Goal: Transaction & Acquisition: Book appointment/travel/reservation

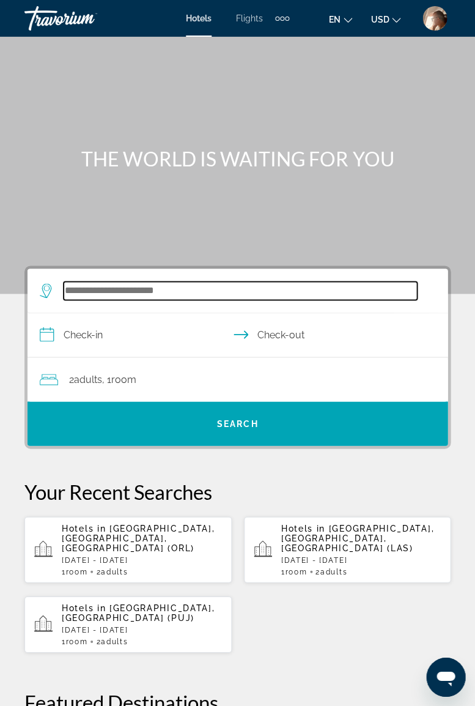
click at [240, 285] on input "Search widget" at bounding box center [241, 290] width 354 height 18
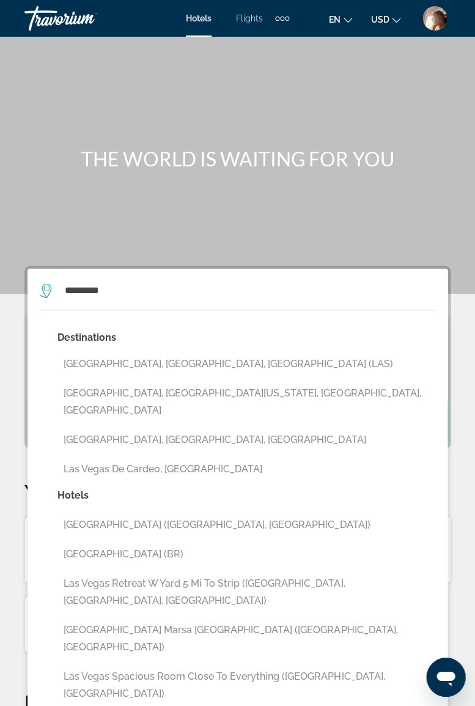
click at [151, 362] on button "[GEOGRAPHIC_DATA], [GEOGRAPHIC_DATA], [GEOGRAPHIC_DATA] (LAS)" at bounding box center [246, 363] width 378 height 23
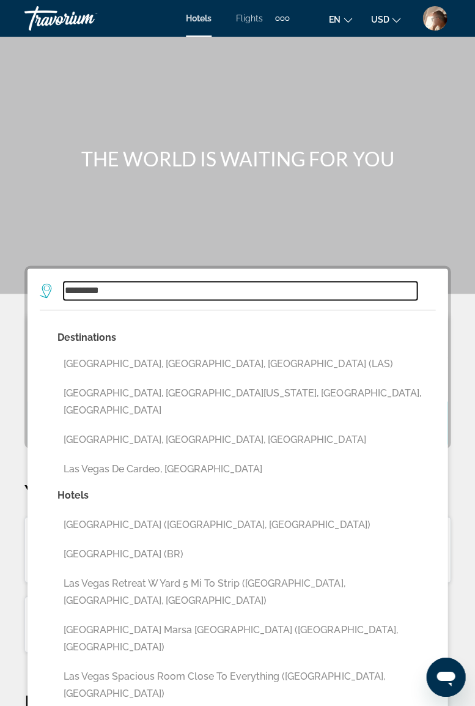
type input "**********"
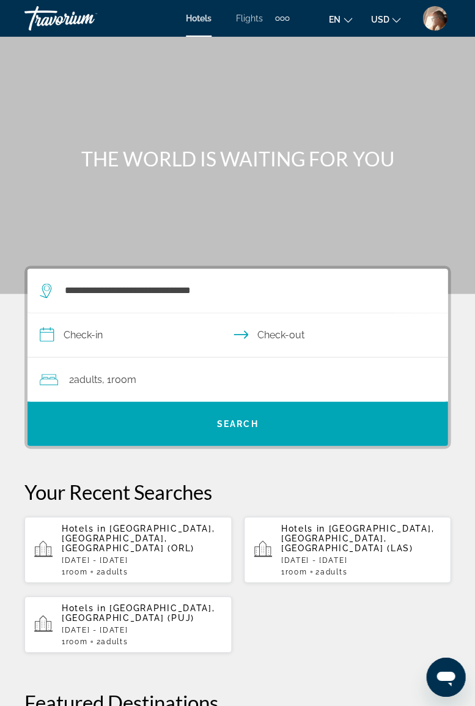
click at [171, 332] on input "**********" at bounding box center [240, 336] width 425 height 47
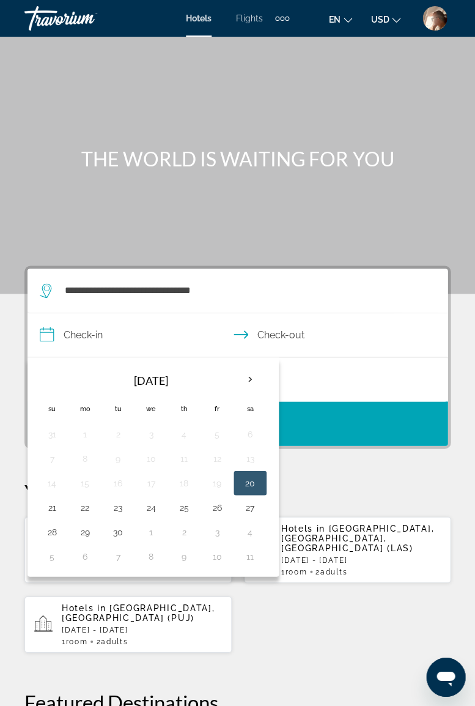
scroll to position [25, 0]
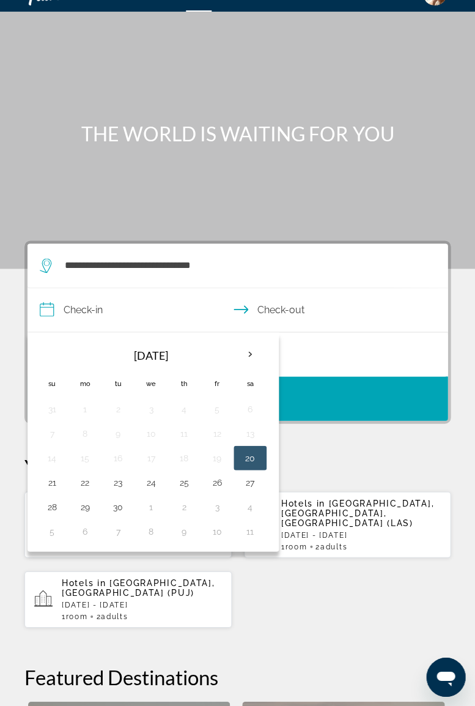
click at [250, 354] on th "Next month" at bounding box center [250, 354] width 33 height 27
click at [248, 354] on th "Next month" at bounding box center [250, 354] width 33 height 27
click at [248, 352] on th "Next month" at bounding box center [250, 354] width 33 height 27
click at [251, 350] on th "Next month" at bounding box center [250, 354] width 33 height 27
click at [253, 355] on th "Next month" at bounding box center [250, 354] width 33 height 27
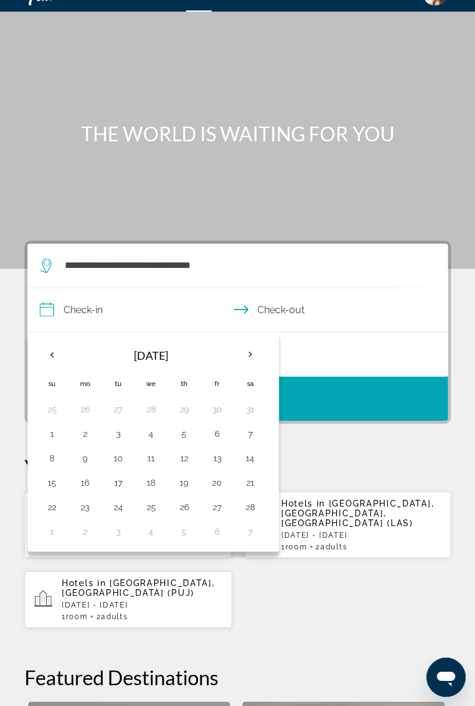
click at [50, 352] on th "Previous month" at bounding box center [51, 354] width 33 height 27
click at [50, 347] on th "Previous month" at bounding box center [51, 354] width 33 height 27
click at [51, 348] on th "Previous month" at bounding box center [51, 354] width 33 height 27
click at [50, 352] on th "Previous month" at bounding box center [51, 354] width 33 height 27
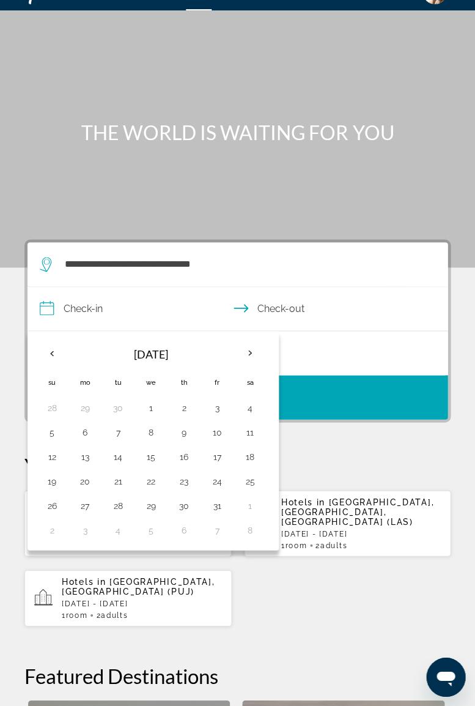
scroll to position [26, 0]
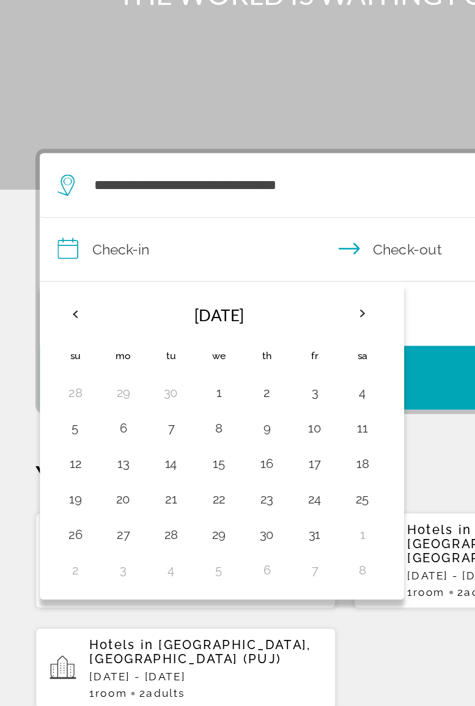
click at [56, 480] on button "19" at bounding box center [52, 480] width 20 height 17
click at [184, 481] on button "23" at bounding box center [184, 480] width 20 height 17
type input "**********"
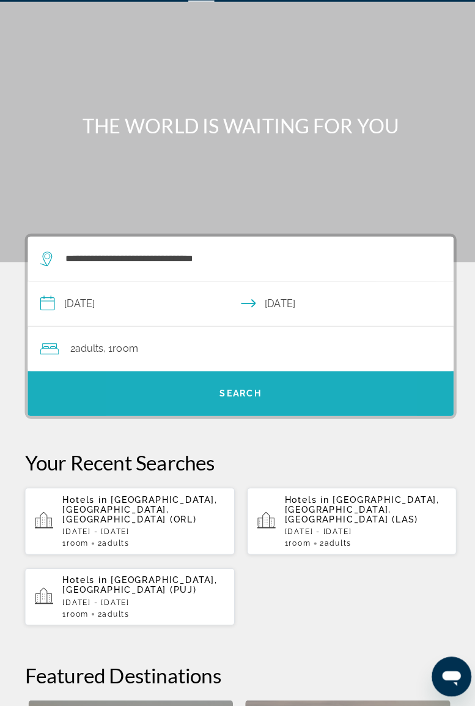
scroll to position [26, 0]
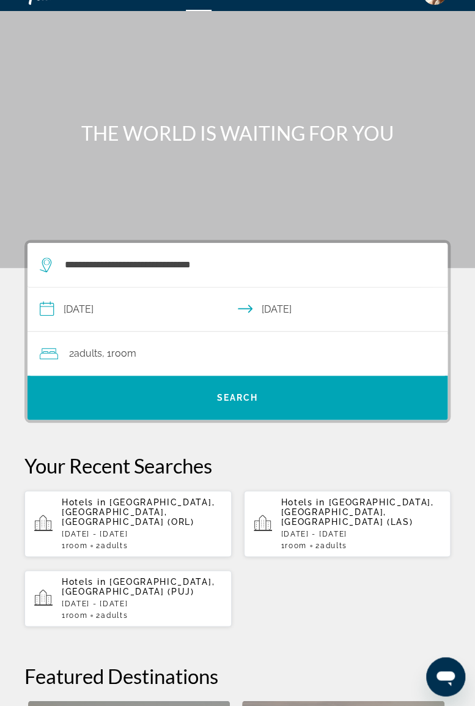
click at [238, 350] on div "2 Adult Adults , 1 Room rooms" at bounding box center [244, 353] width 408 height 17
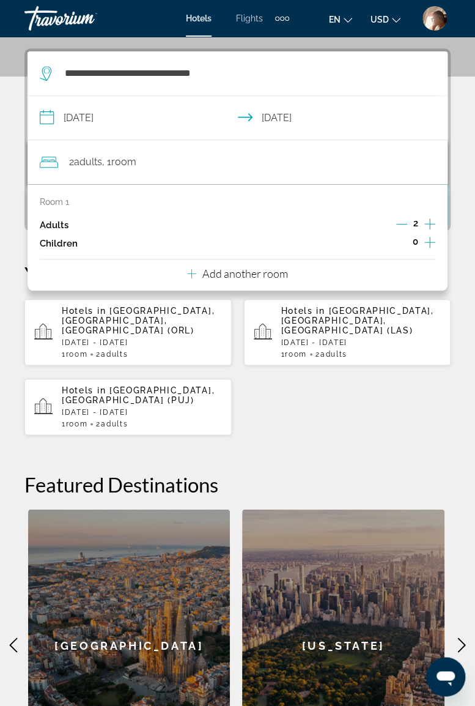
scroll to position [225, 0]
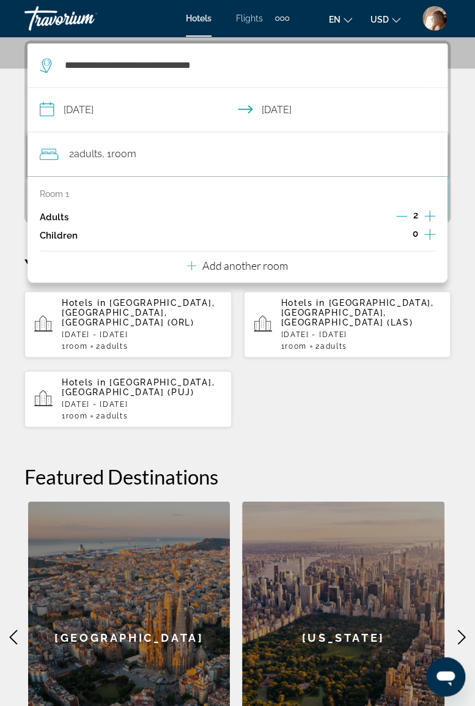
click at [239, 267] on p "Add another room" at bounding box center [245, 265] width 86 height 13
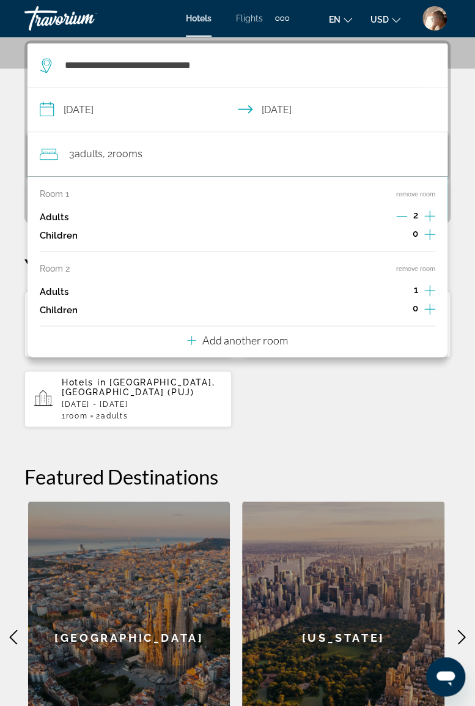
click at [230, 340] on p "Add another room" at bounding box center [245, 339] width 86 height 13
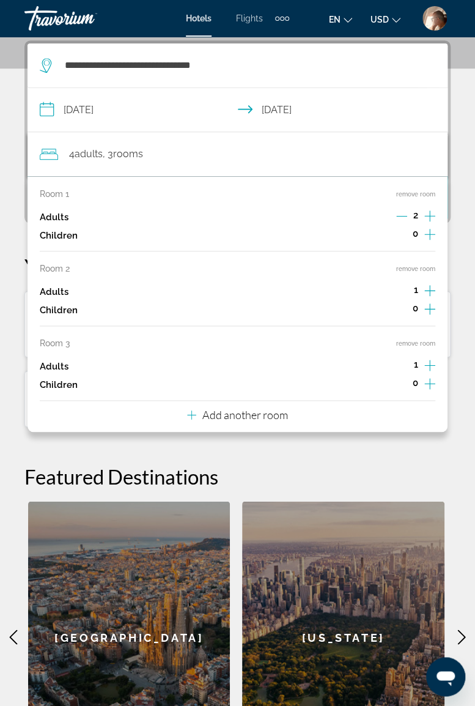
click at [236, 412] on p "Add another room" at bounding box center [245, 414] width 86 height 13
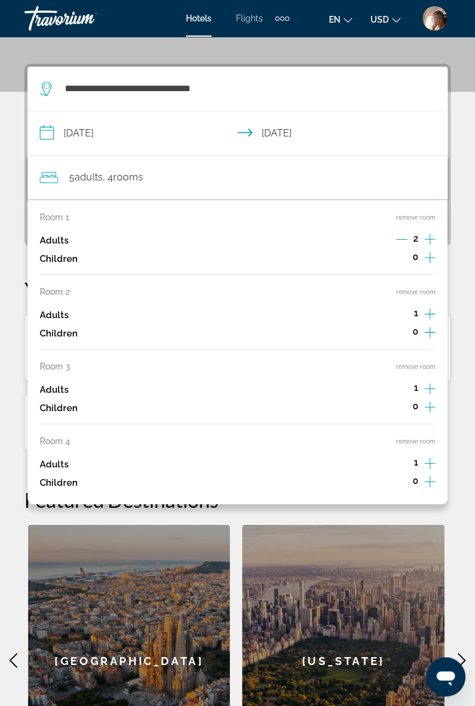
scroll to position [203, 0]
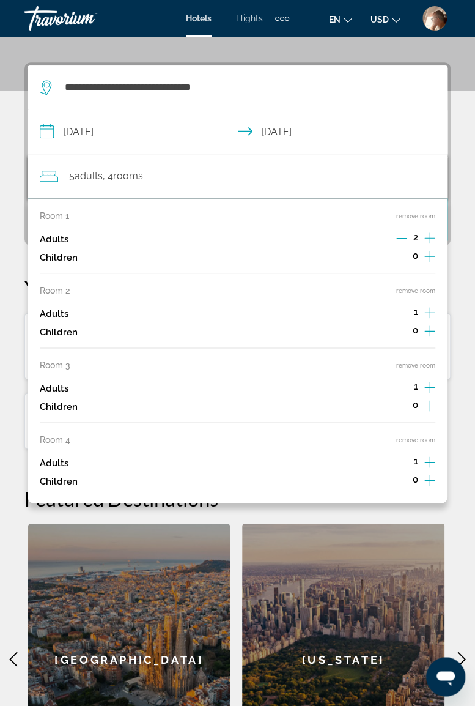
click at [424, 442] on button "remove room" at bounding box center [415, 440] width 39 height 8
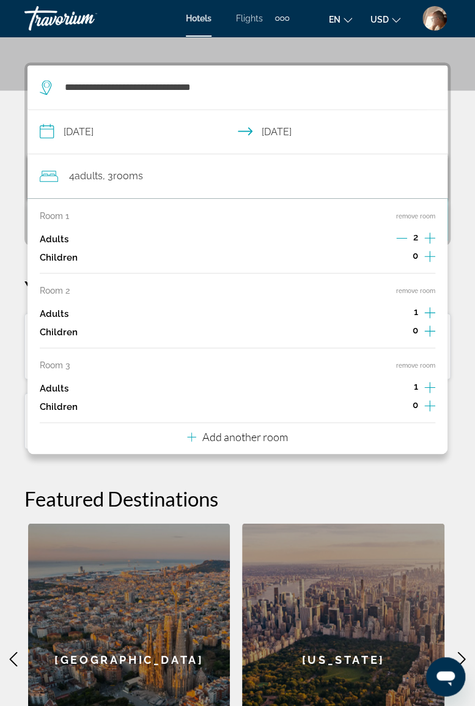
scroll to position [225, 0]
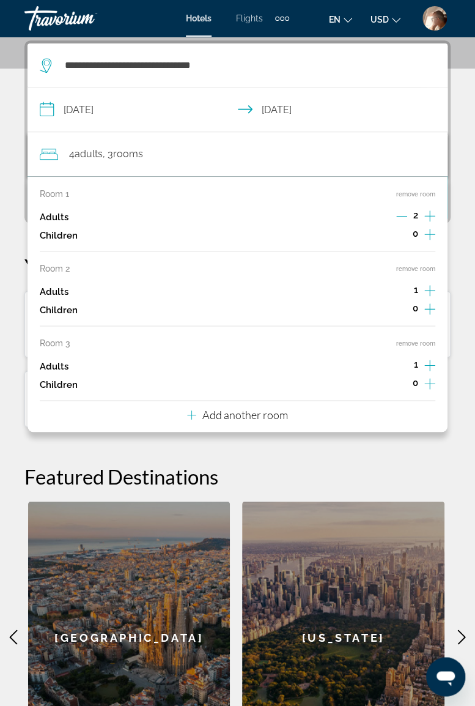
click at [420, 340] on button "remove room" at bounding box center [415, 343] width 39 height 8
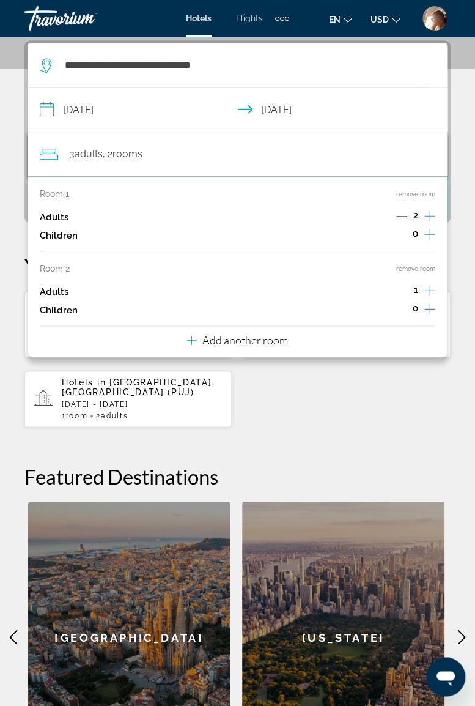
click at [420, 265] on button "remove room" at bounding box center [415, 269] width 39 height 8
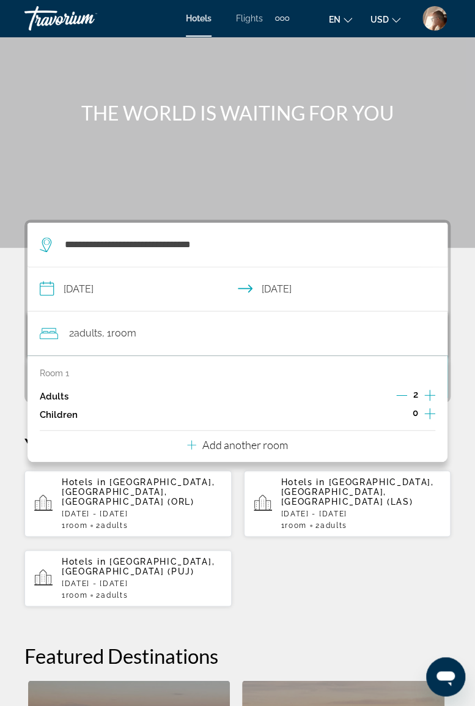
scroll to position [0, 0]
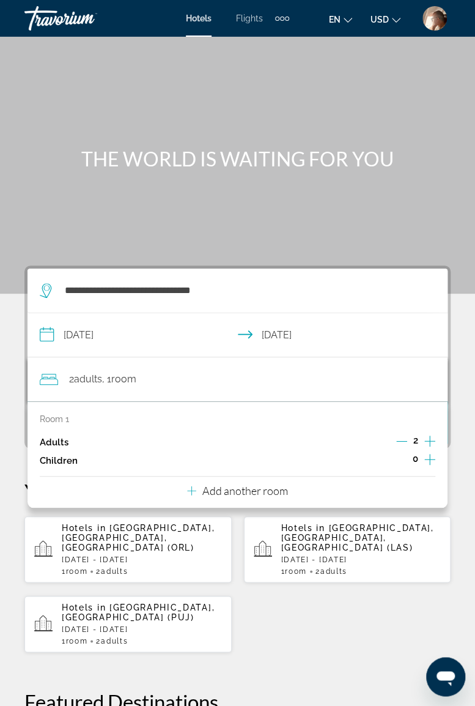
click at [361, 603] on div "Hotels in [GEOGRAPHIC_DATA], [GEOGRAPHIC_DATA], [GEOGRAPHIC_DATA] (ORL) [DATE] …" at bounding box center [237, 584] width 426 height 137
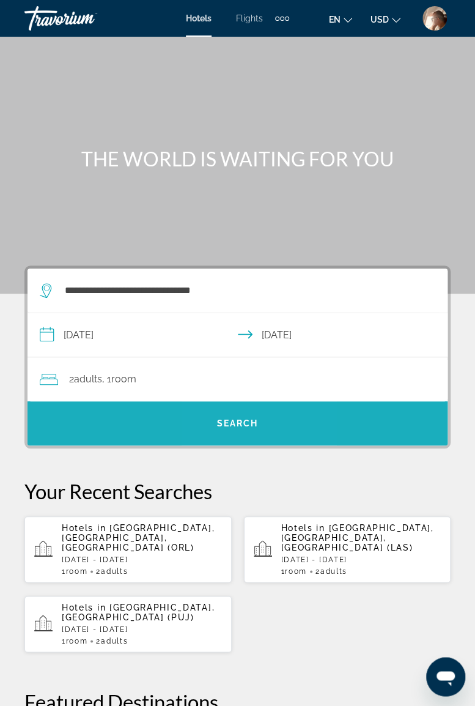
click at [248, 418] on span "Search" at bounding box center [238, 423] width 42 height 10
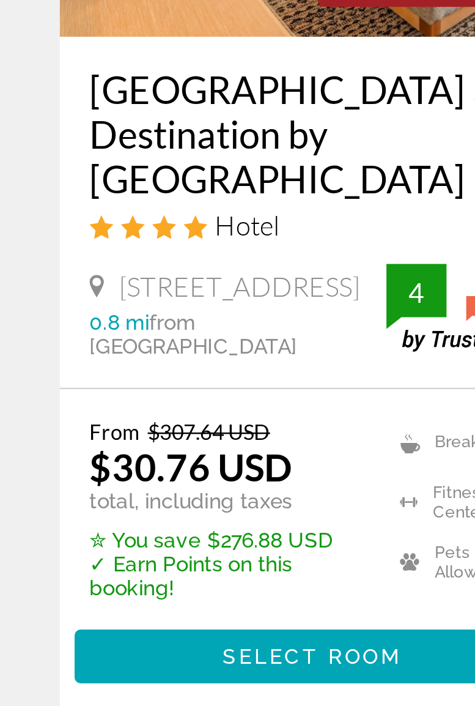
click at [110, 444] on span "[STREET_ADDRESS]" at bounding box center [98, 450] width 98 height 13
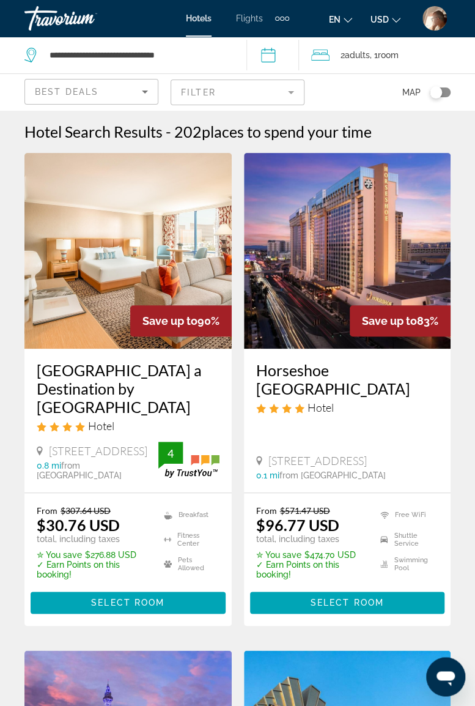
click at [275, 54] on input "**********" at bounding box center [275, 57] width 57 height 40
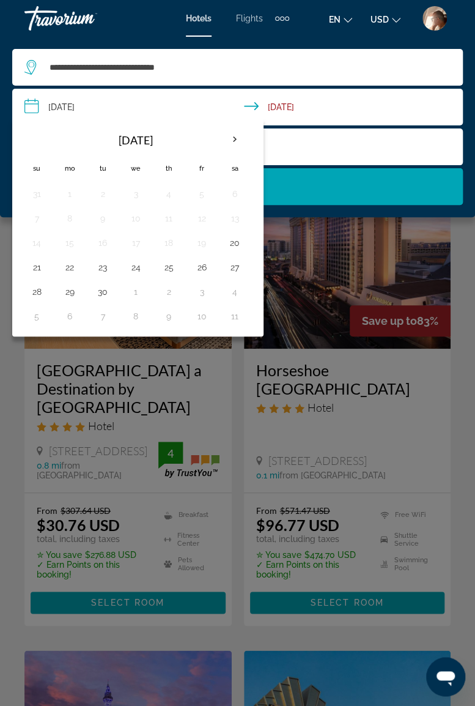
click at [234, 144] on th "Next month" at bounding box center [234, 139] width 33 height 27
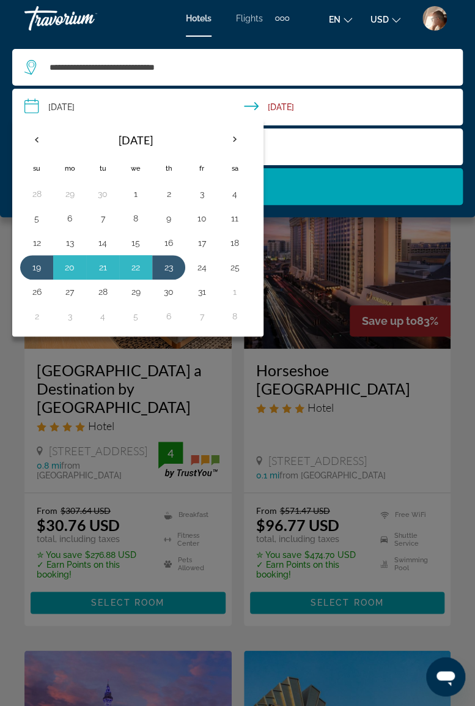
click at [225, 143] on th "Next month" at bounding box center [234, 139] width 33 height 27
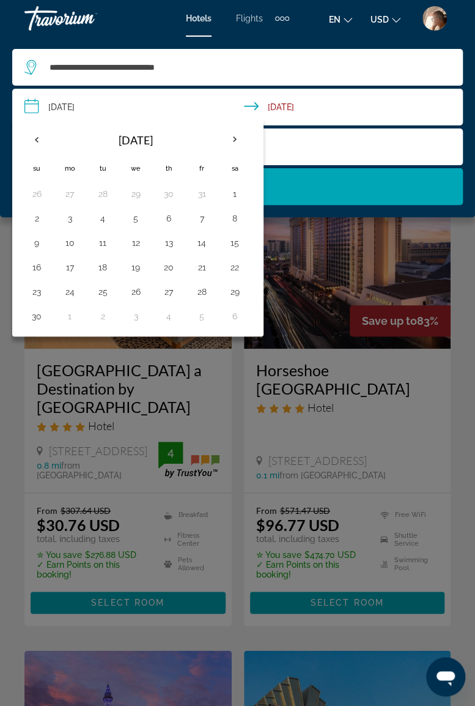
click at [226, 136] on th "Next month" at bounding box center [234, 139] width 33 height 27
click at [234, 142] on th "Next month" at bounding box center [234, 139] width 33 height 27
click at [229, 139] on th "Next month" at bounding box center [234, 139] width 33 height 27
click at [170, 243] on button "12" at bounding box center [169, 242] width 20 height 17
click at [40, 265] on button "15" at bounding box center [37, 267] width 20 height 17
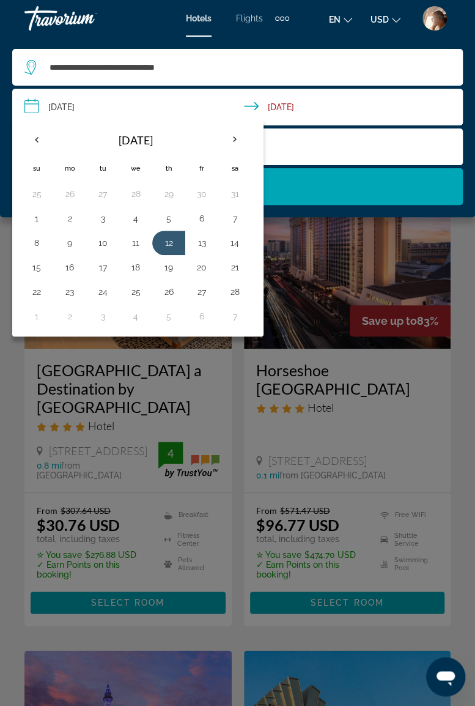
type input "**********"
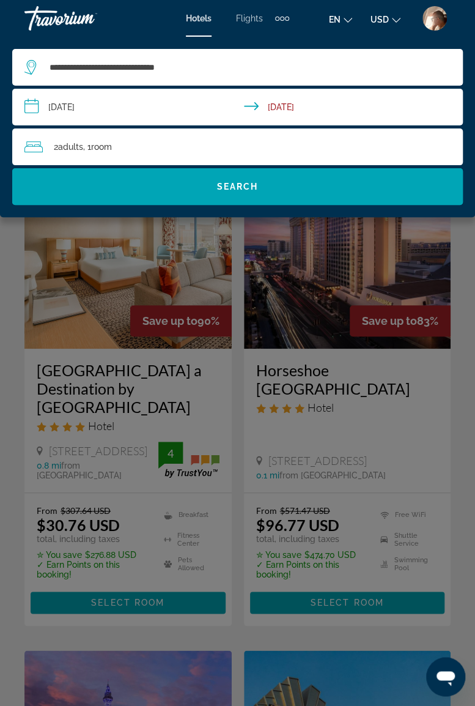
click at [236, 180] on span "Search widget" at bounding box center [237, 186] width 451 height 29
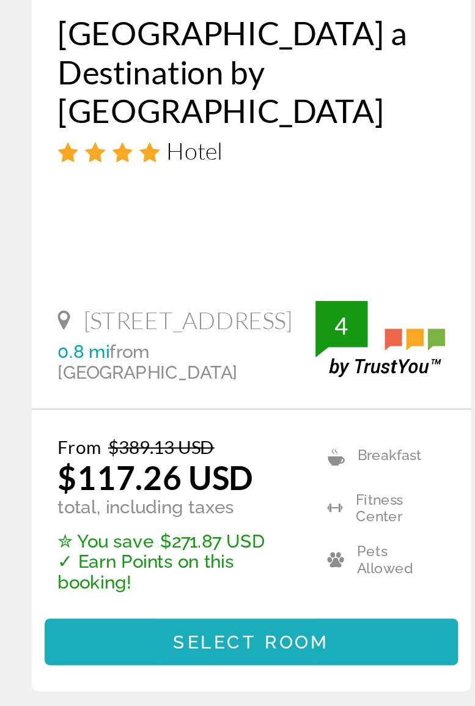
scroll to position [39, 0]
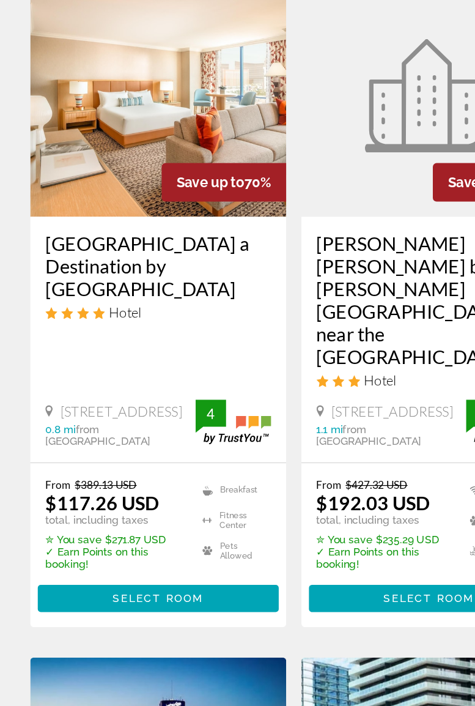
click at [211, 380] on div "Hotel" at bounding box center [128, 386] width 183 height 13
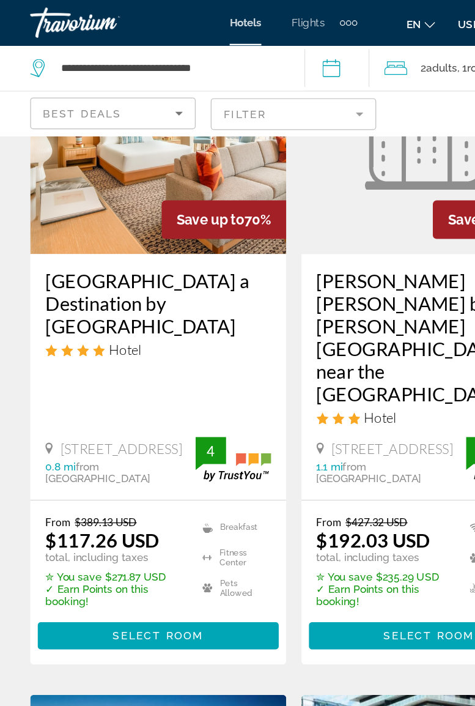
scroll to position [0, 0]
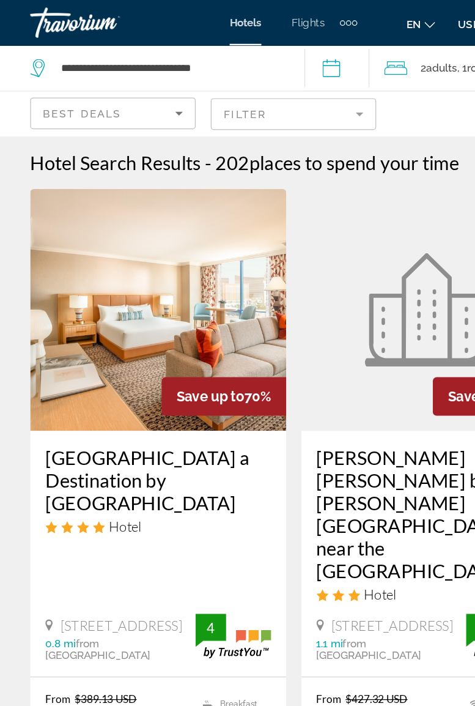
click at [292, 94] on mat-form-field "Filter" at bounding box center [238, 93] width 134 height 26
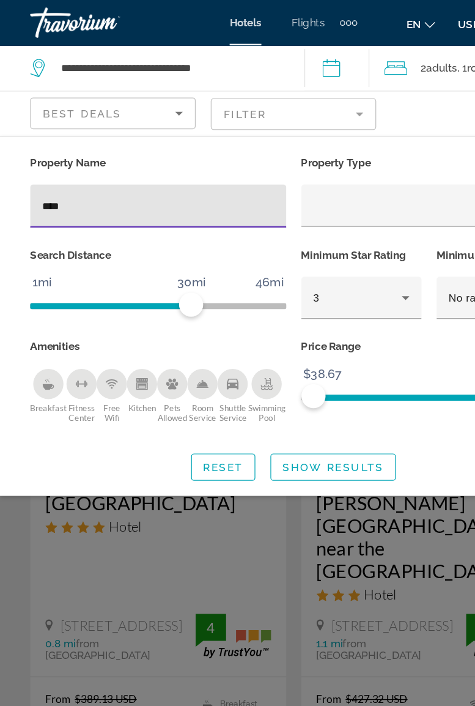
type input "*****"
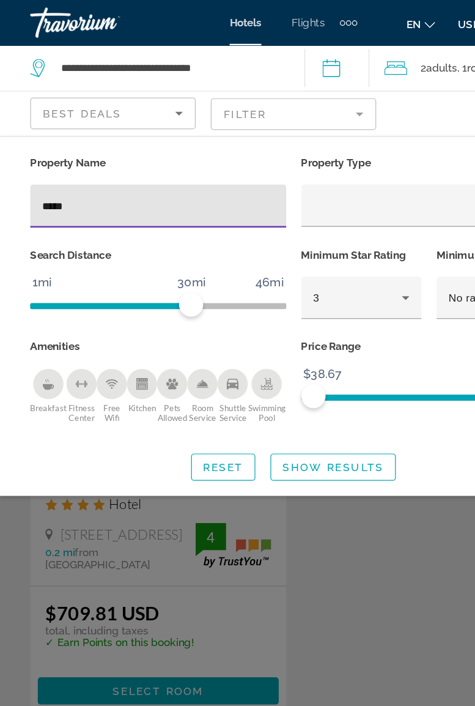
click at [295, 379] on span "Show Results" at bounding box center [270, 378] width 82 height 10
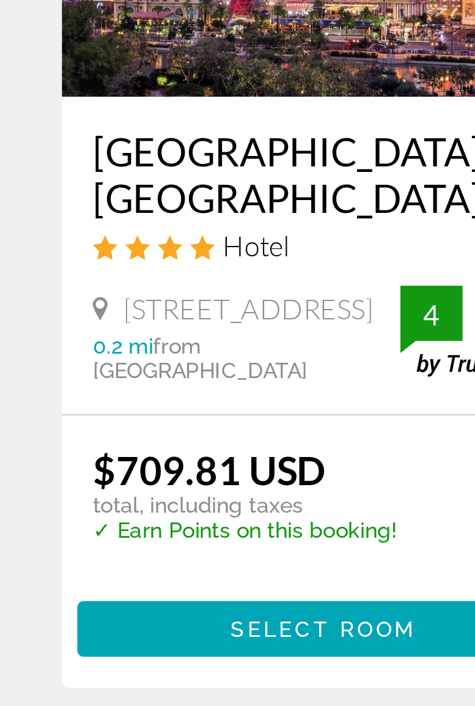
click at [130, 555] on span "Select Room" at bounding box center [127, 559] width 73 height 10
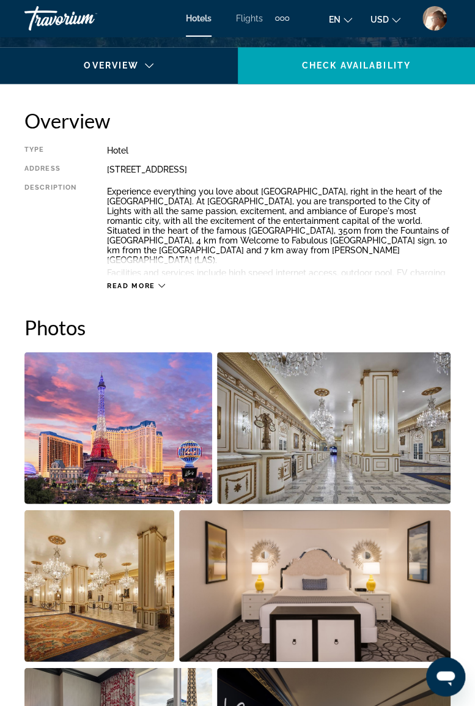
scroll to position [604, 0]
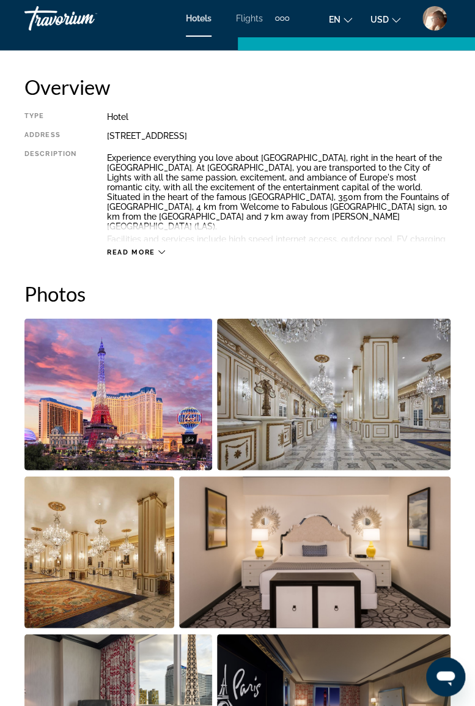
click at [163, 396] on img "Open full-screen image slider" at bounding box center [118, 394] width 188 height 152
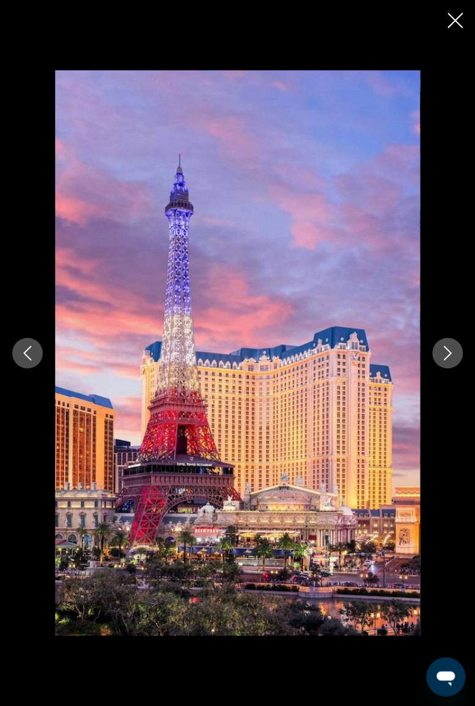
click at [443, 349] on icon "Next image" at bounding box center [447, 353] width 15 height 15
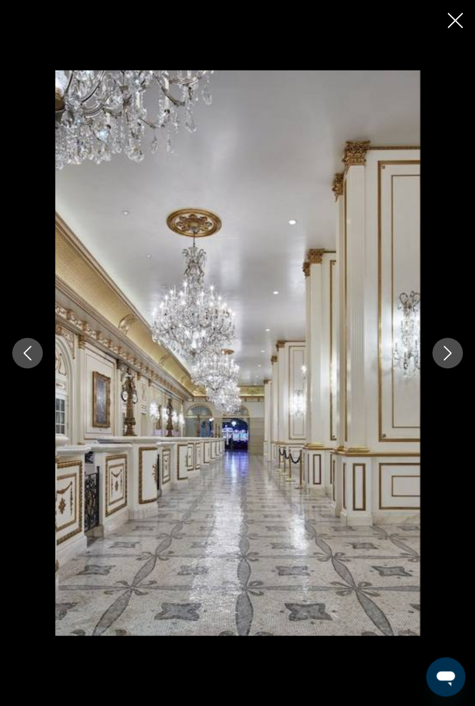
click at [437, 365] on div "prev next" at bounding box center [237, 352] width 475 height 565
click at [449, 347] on icon "Next image" at bounding box center [447, 353] width 15 height 15
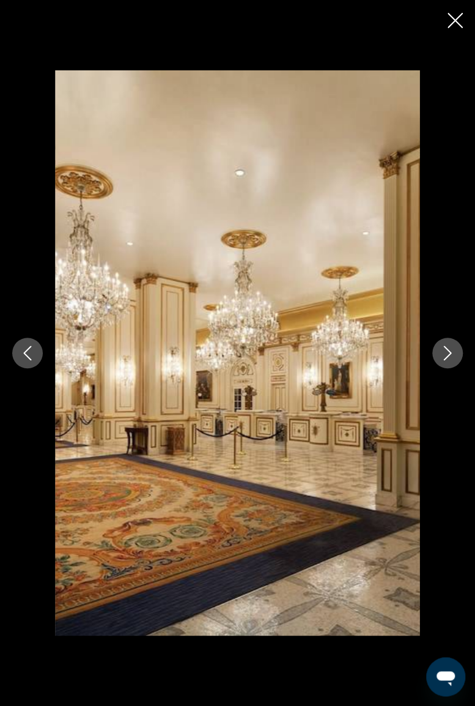
click at [449, 352] on icon "Next image" at bounding box center [447, 353] width 15 height 15
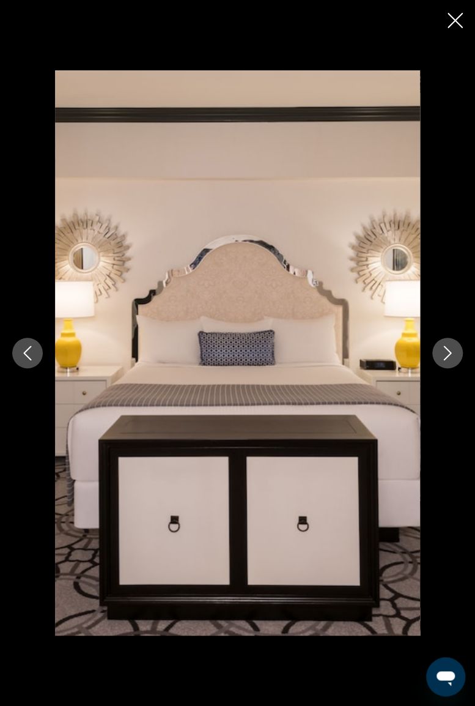
click at [450, 360] on icon "Next image" at bounding box center [447, 353] width 15 height 15
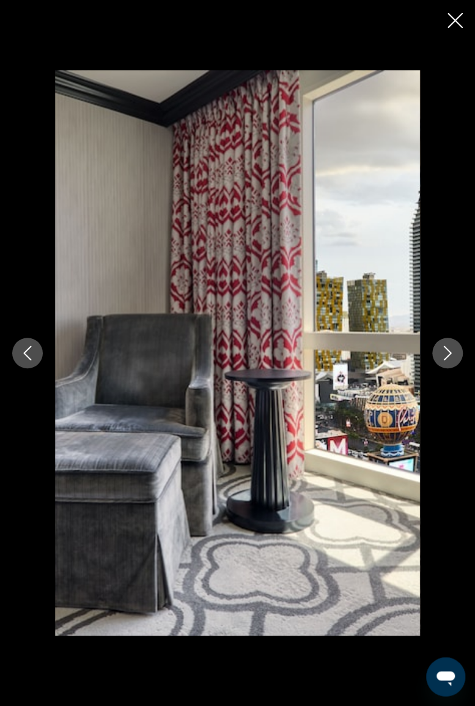
click at [443, 355] on icon "Next image" at bounding box center [447, 353] width 15 height 15
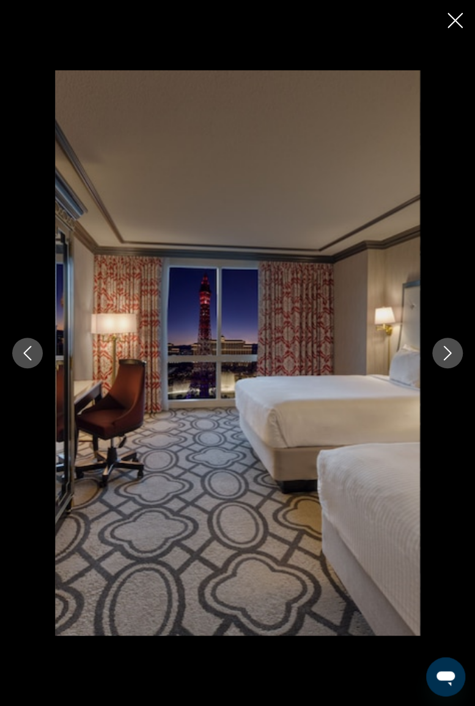
click at [447, 355] on icon "Next image" at bounding box center [447, 353] width 15 height 15
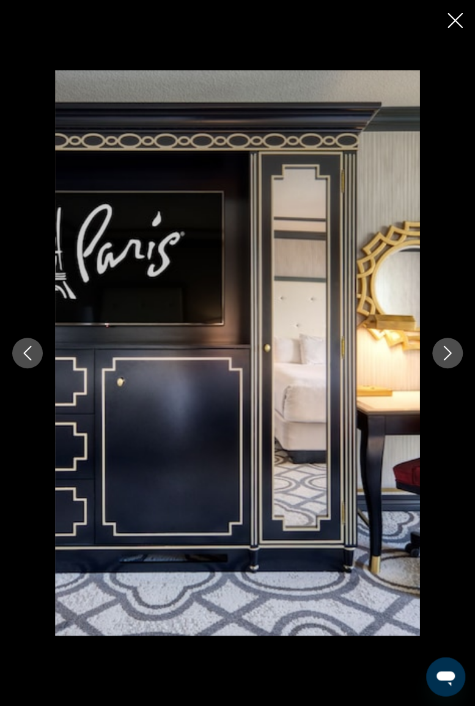
click at [445, 356] on icon "Next image" at bounding box center [447, 353] width 15 height 15
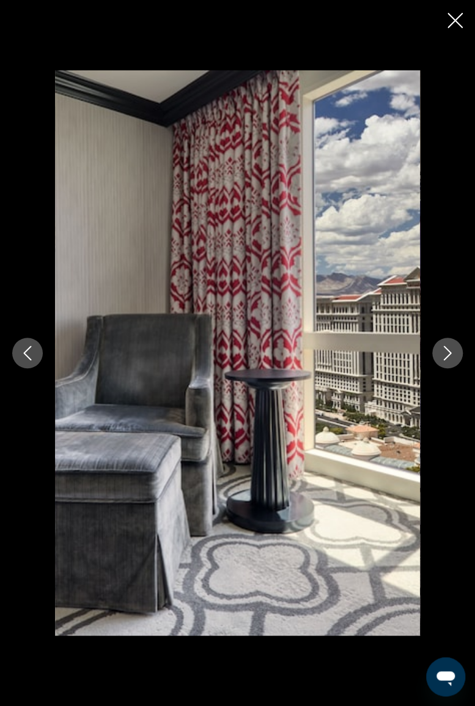
click at [449, 345] on button "Next image" at bounding box center [447, 353] width 31 height 31
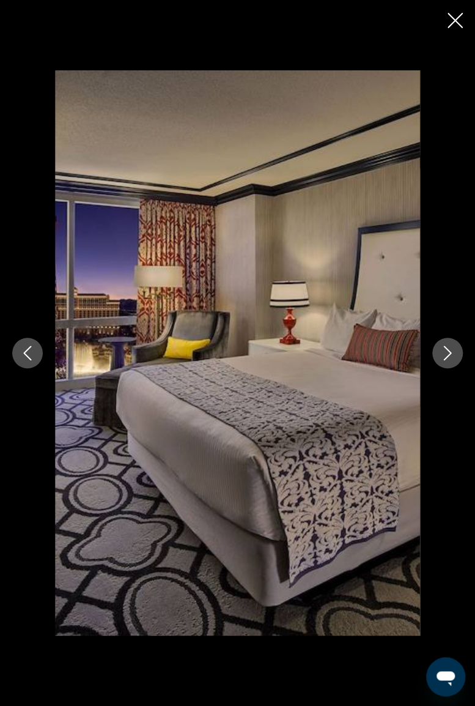
click at [450, 354] on icon "Next image" at bounding box center [448, 353] width 8 height 15
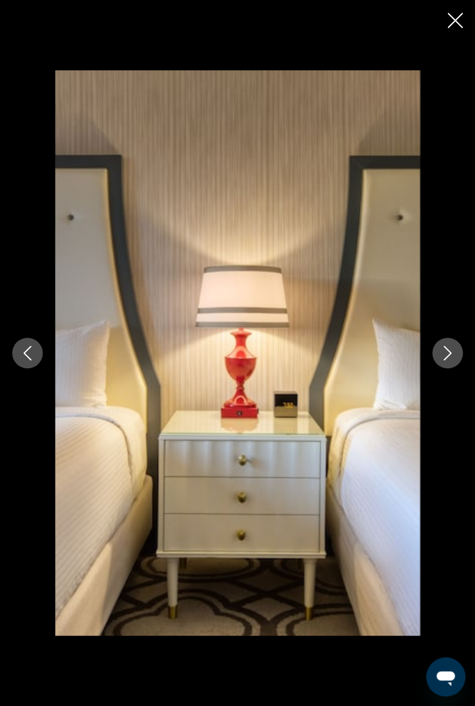
click at [450, 360] on icon "Next image" at bounding box center [447, 353] width 15 height 15
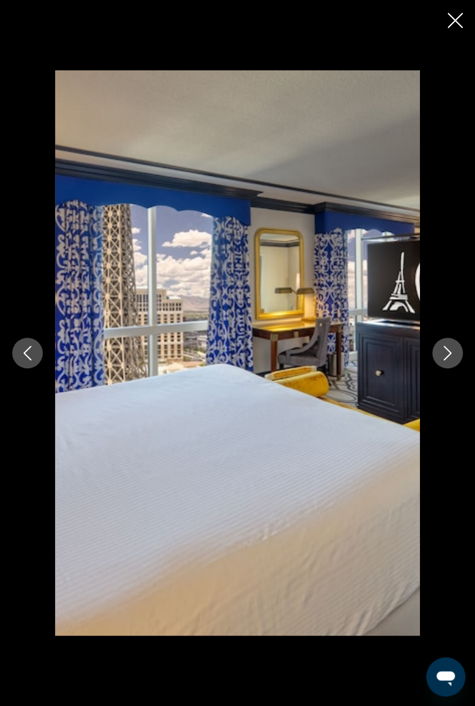
click at [441, 352] on icon "Next image" at bounding box center [447, 353] width 15 height 15
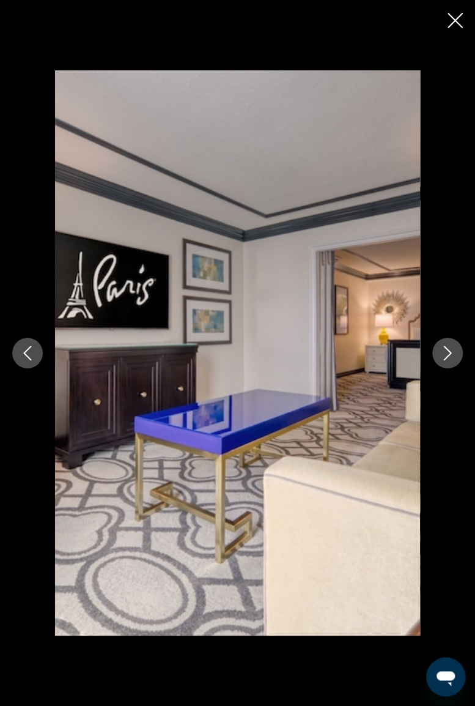
click at [453, 21] on icon "Close slideshow" at bounding box center [455, 20] width 15 height 15
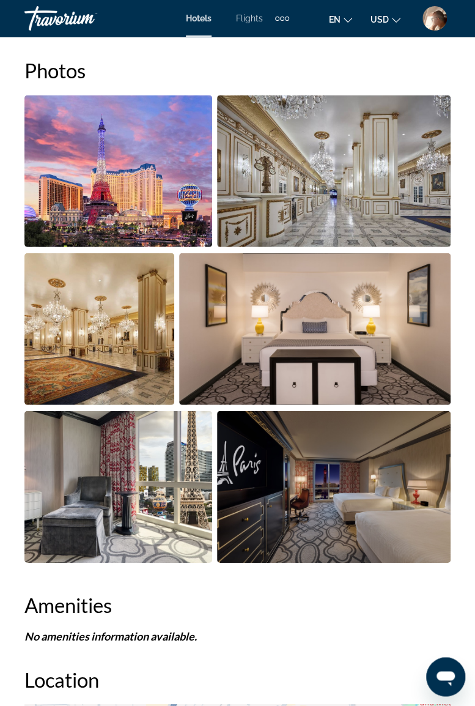
scroll to position [827, 0]
